Goal: Task Accomplishment & Management: Use online tool/utility

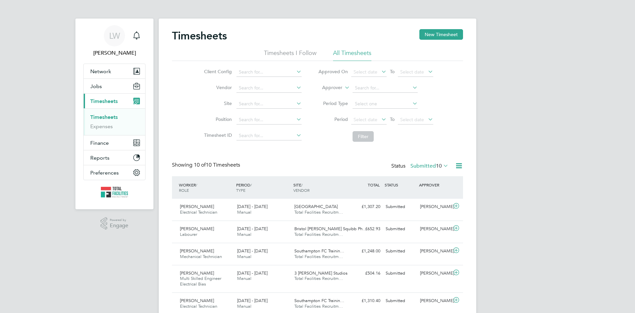
click at [455, 166] on icon at bounding box center [459, 166] width 8 height 8
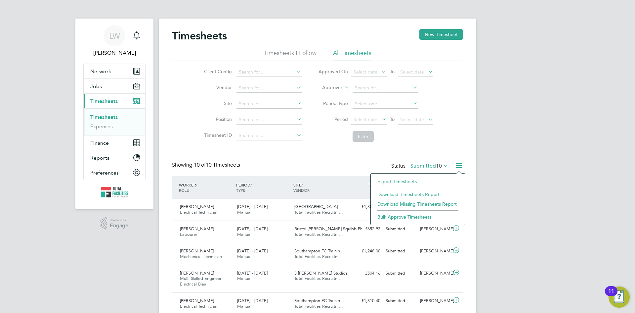
click at [407, 182] on li "Export Timesheets" at bounding box center [418, 181] width 88 height 9
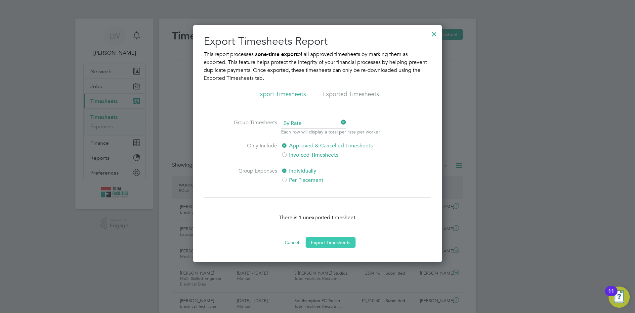
click at [348, 237] on button "Export Timesheets" at bounding box center [331, 242] width 50 height 11
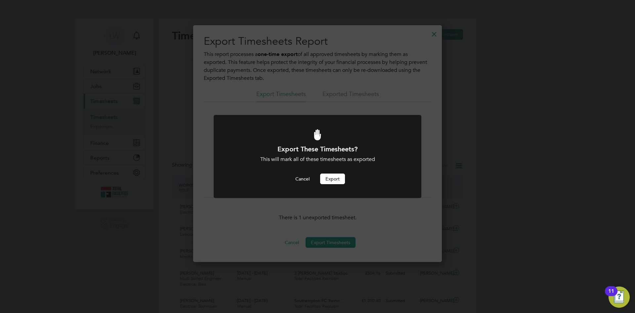
click at [330, 176] on button "Export" at bounding box center [332, 178] width 25 height 11
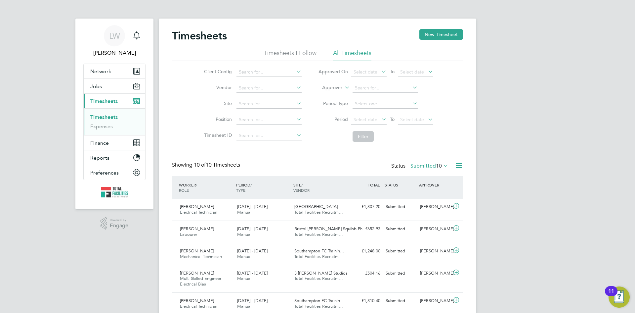
click at [429, 164] on label "Submitted 10" at bounding box center [430, 166] width 38 height 7
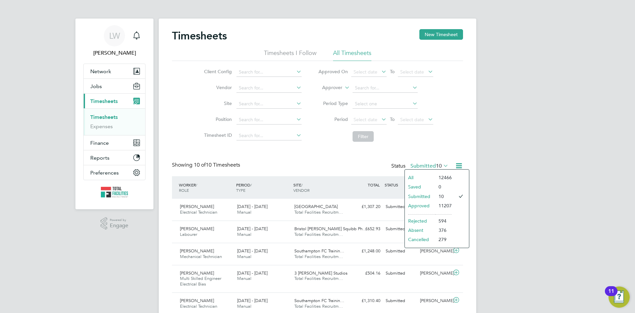
click at [417, 202] on li "Approved" at bounding box center [420, 205] width 30 height 9
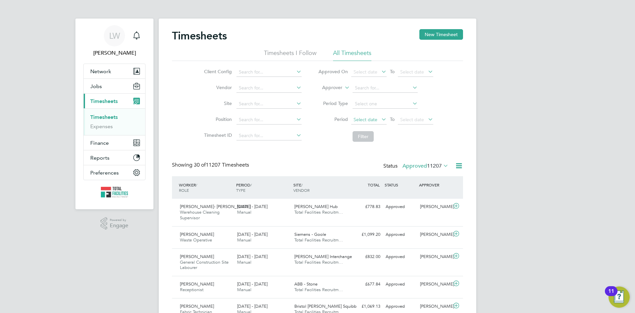
click at [363, 119] on span "Select date" at bounding box center [366, 120] width 24 height 6
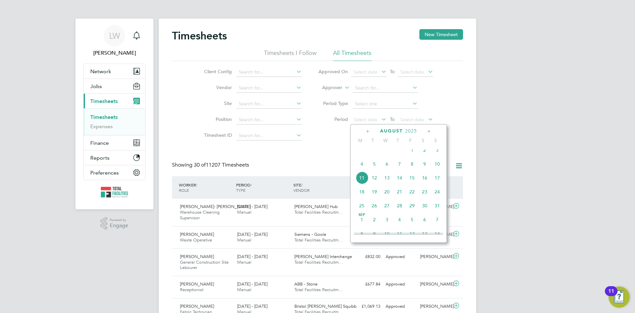
click at [424, 156] on span "2" at bounding box center [425, 150] width 13 height 13
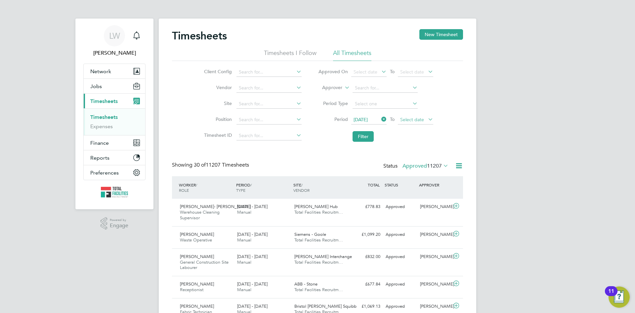
click at [418, 120] on span "Select date" at bounding box center [412, 120] width 24 height 6
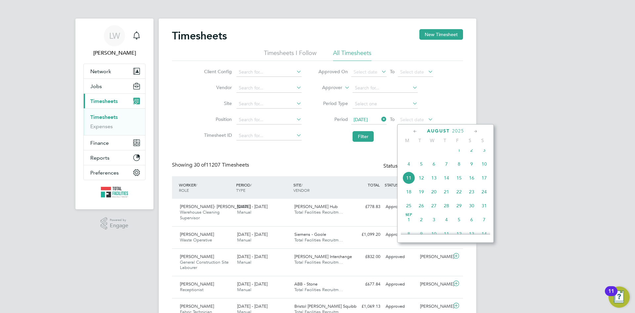
click at [484, 167] on span "10" at bounding box center [484, 164] width 13 height 13
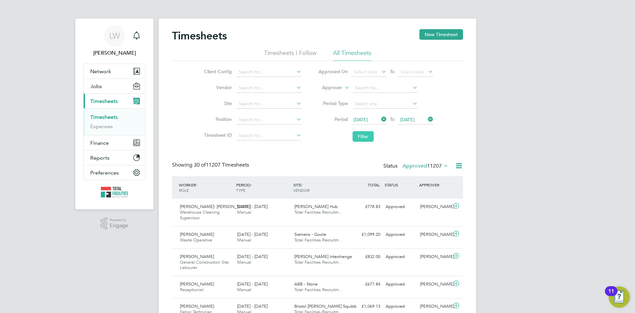
click at [368, 137] on button "Filter" at bounding box center [363, 136] width 21 height 11
click at [462, 165] on icon at bounding box center [459, 166] width 8 height 8
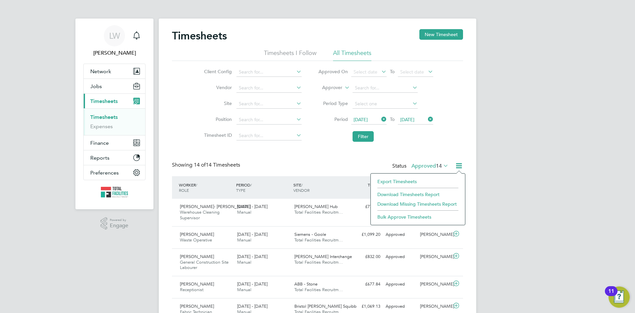
click at [396, 194] on li "Download Timesheets Report" at bounding box center [418, 194] width 88 height 9
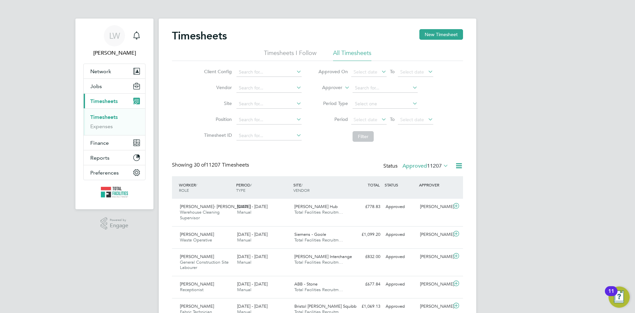
click at [427, 168] on span "11207" at bounding box center [434, 166] width 15 height 7
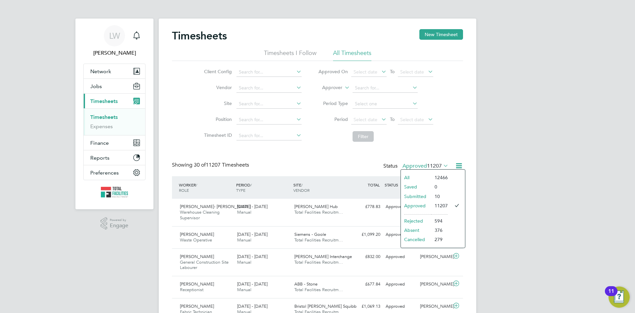
click at [417, 197] on li "Submitted" at bounding box center [416, 196] width 30 height 9
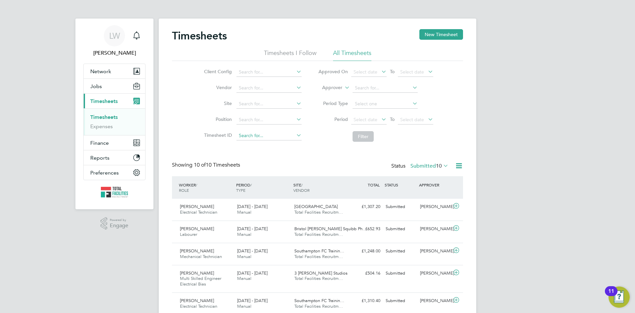
click at [280, 136] on input at bounding box center [269, 135] width 65 height 9
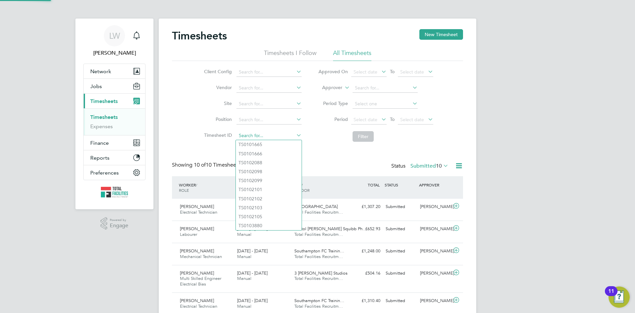
paste input "1793660"
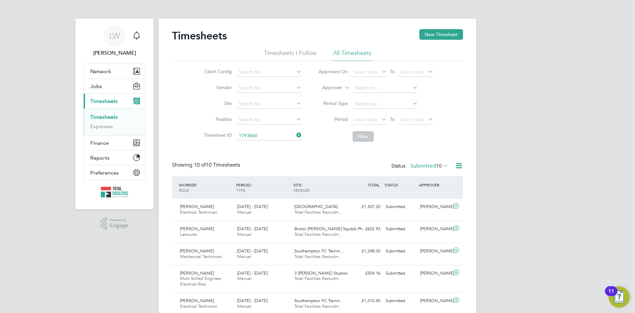
click at [273, 144] on li "TS 1793660" at bounding box center [269, 144] width 66 height 9
type input "TS1793660"
click at [359, 138] on button "Filter" at bounding box center [363, 136] width 21 height 11
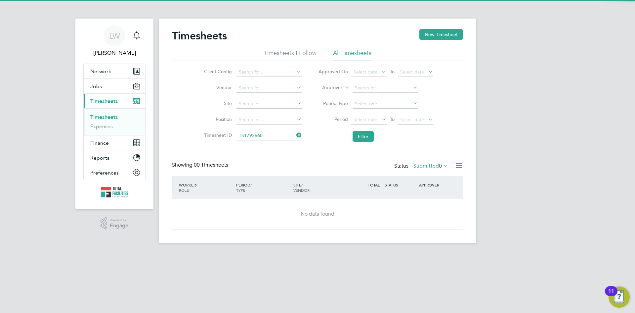
click at [421, 166] on label "Submitted 0" at bounding box center [431, 166] width 35 height 7
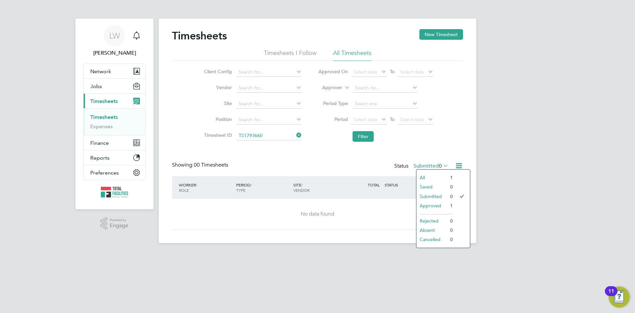
click at [424, 204] on li "Approved" at bounding box center [432, 205] width 30 height 9
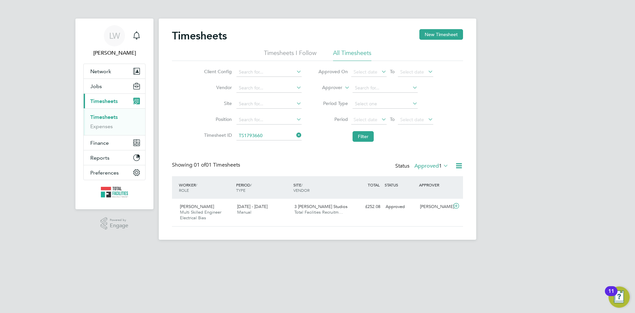
click at [460, 165] on icon at bounding box center [459, 166] width 8 height 8
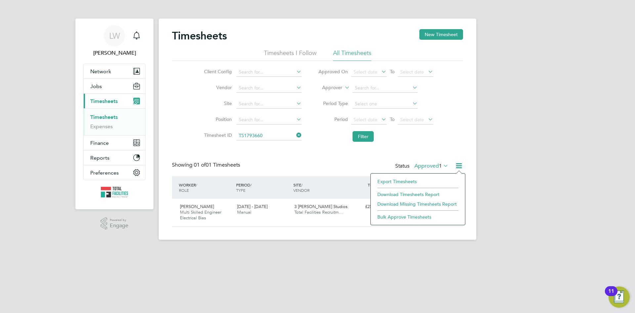
click at [422, 194] on li "Download Timesheets Report" at bounding box center [418, 194] width 88 height 9
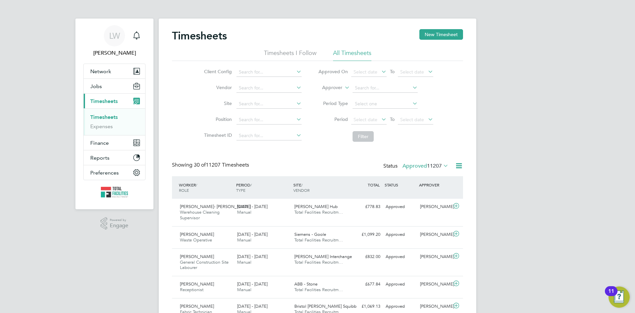
click at [458, 166] on icon at bounding box center [459, 166] width 8 height 8
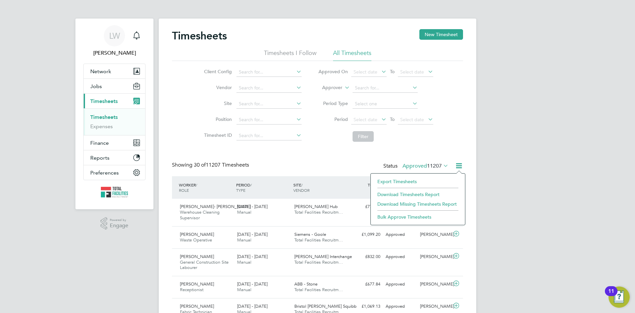
click at [435, 164] on span "11207" at bounding box center [434, 166] width 15 height 7
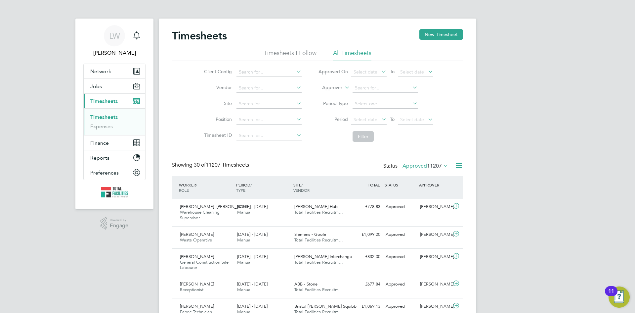
click at [438, 163] on span "11207" at bounding box center [434, 166] width 15 height 7
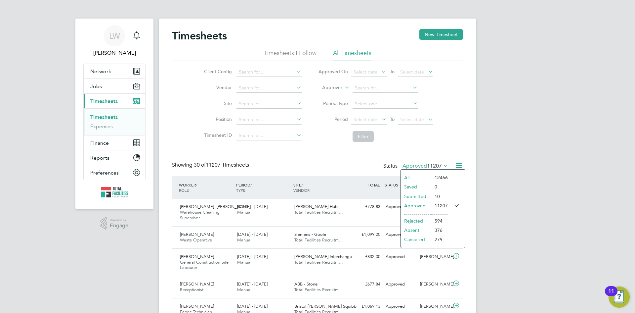
click at [461, 163] on icon at bounding box center [459, 166] width 8 height 8
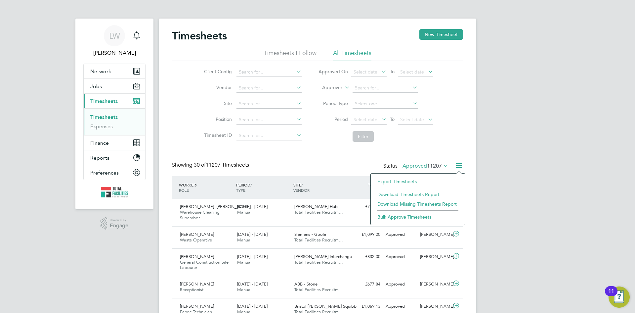
click at [413, 193] on li "Download Timesheets Report" at bounding box center [418, 194] width 88 height 9
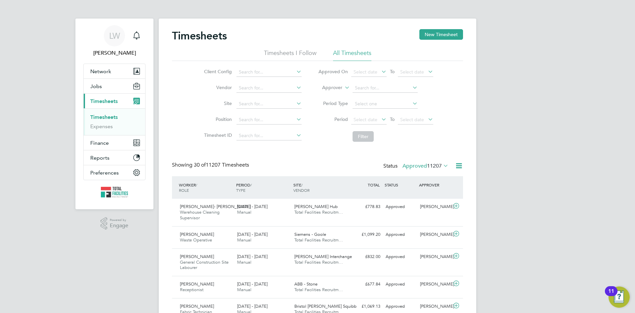
click at [461, 167] on icon at bounding box center [459, 166] width 8 height 8
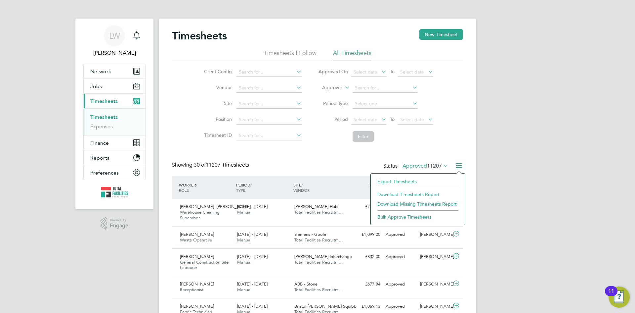
click at [410, 181] on li "Export Timesheets" at bounding box center [418, 181] width 88 height 9
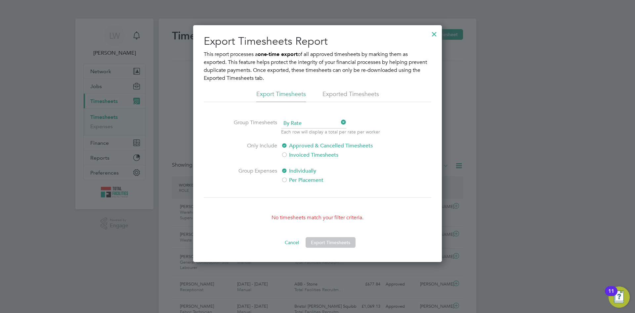
click at [432, 34] on div at bounding box center [435, 32] width 12 height 12
